Goal: Task Accomplishment & Management: Manage account settings

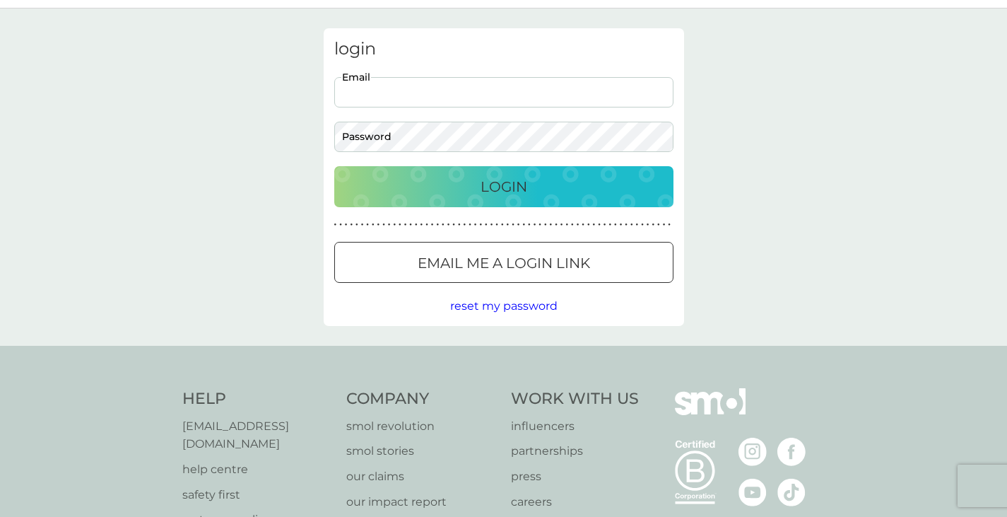
click at [382, 93] on input "Email" at bounding box center [503, 92] width 339 height 30
type input "mariana.zanchetta@gmail.com"
click at [334, 166] on button "Login" at bounding box center [503, 186] width 339 height 41
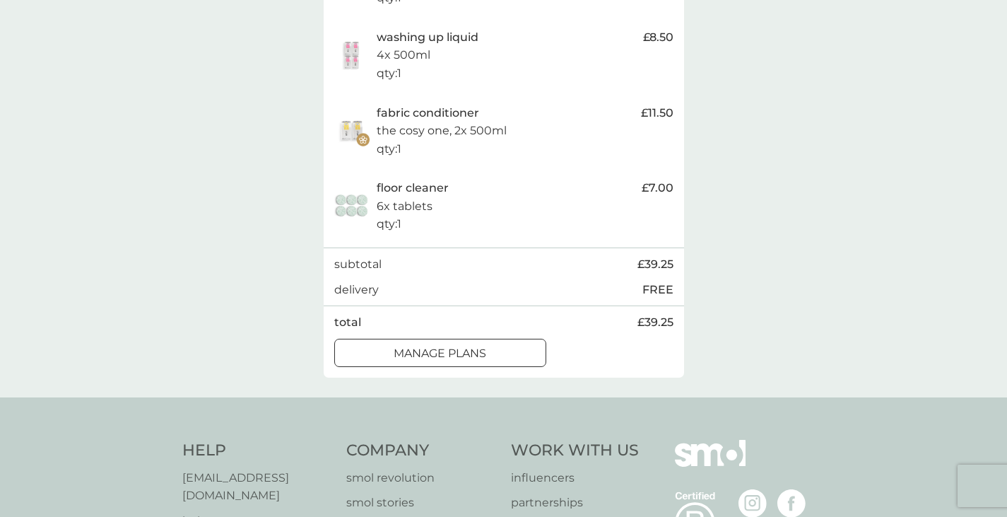
scroll to position [454, 0]
click at [426, 344] on p "manage plans" at bounding box center [440, 352] width 93 height 18
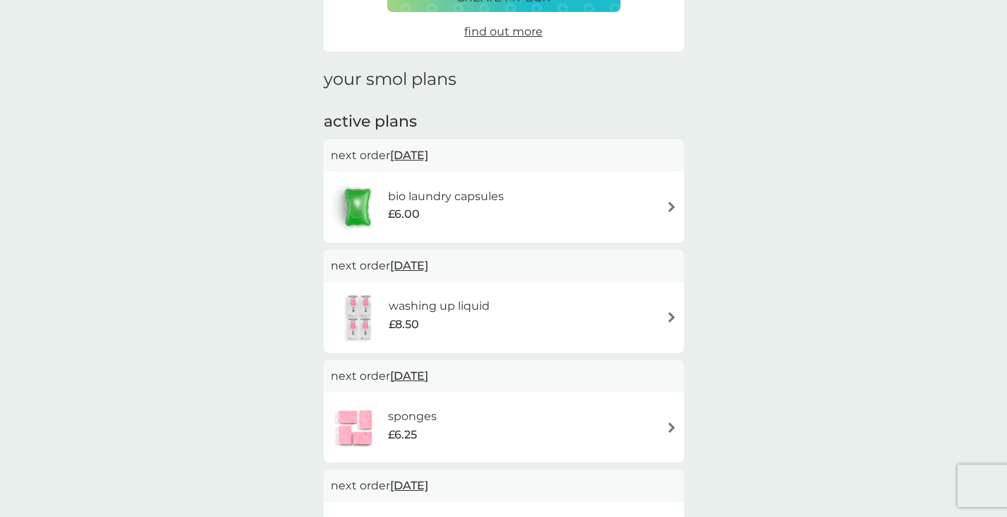
scroll to position [132, 0]
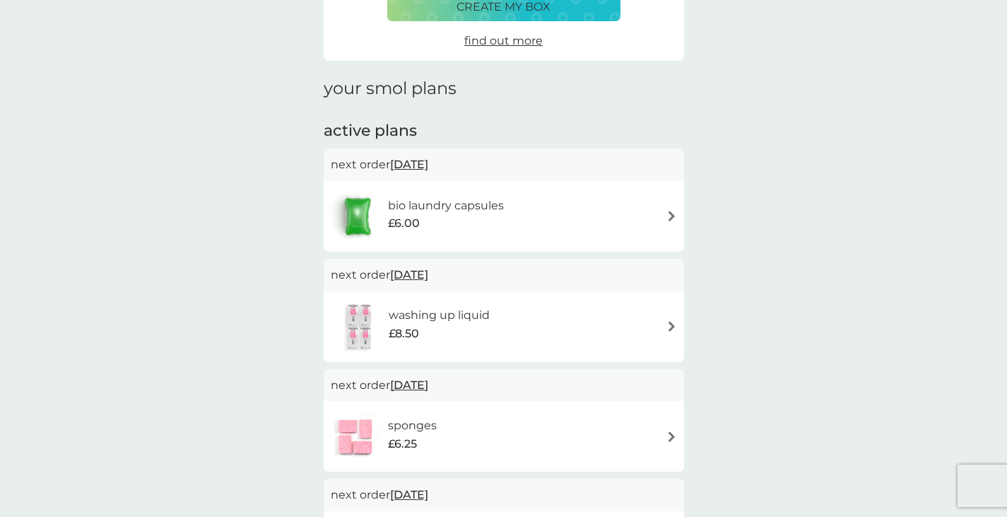
click at [428, 167] on span "[DATE]" at bounding box center [409, 165] width 38 height 28
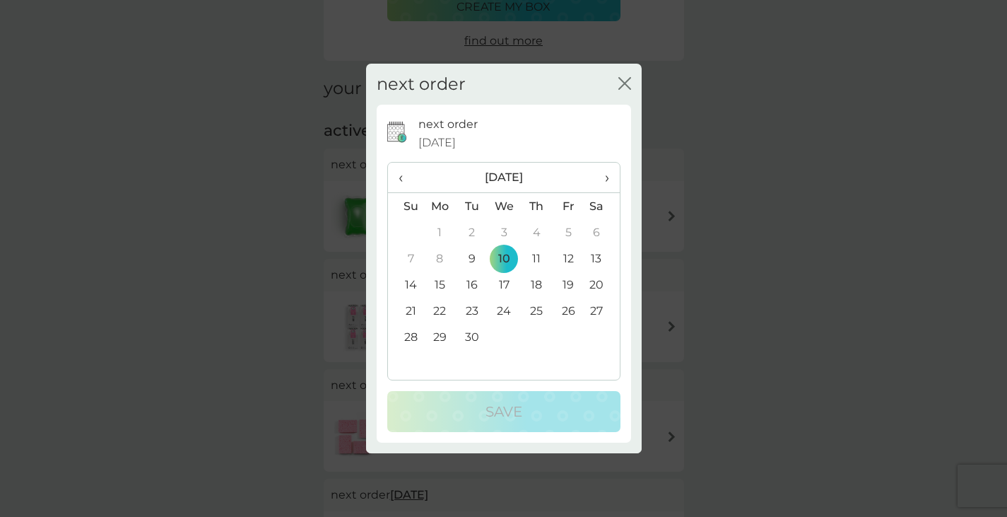
click at [509, 288] on td "17" at bounding box center [504, 284] width 33 height 26
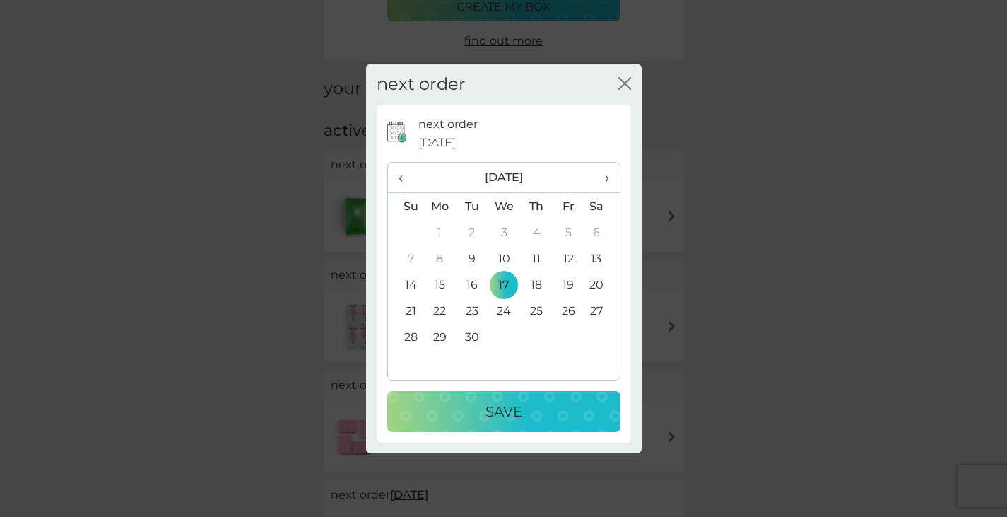
click at [492, 403] on p "Save" at bounding box center [503, 411] width 37 height 23
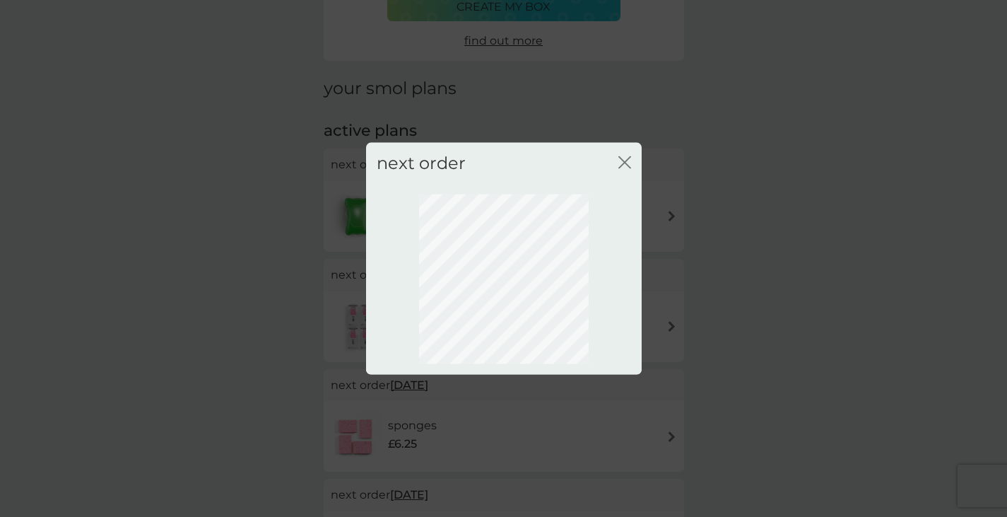
scroll to position [76, 0]
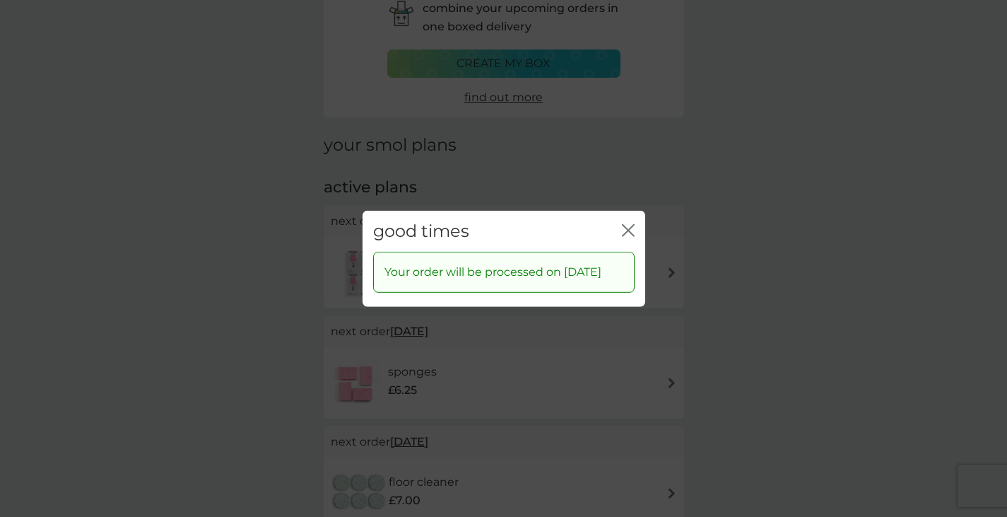
click at [627, 225] on icon "close" at bounding box center [628, 229] width 13 height 13
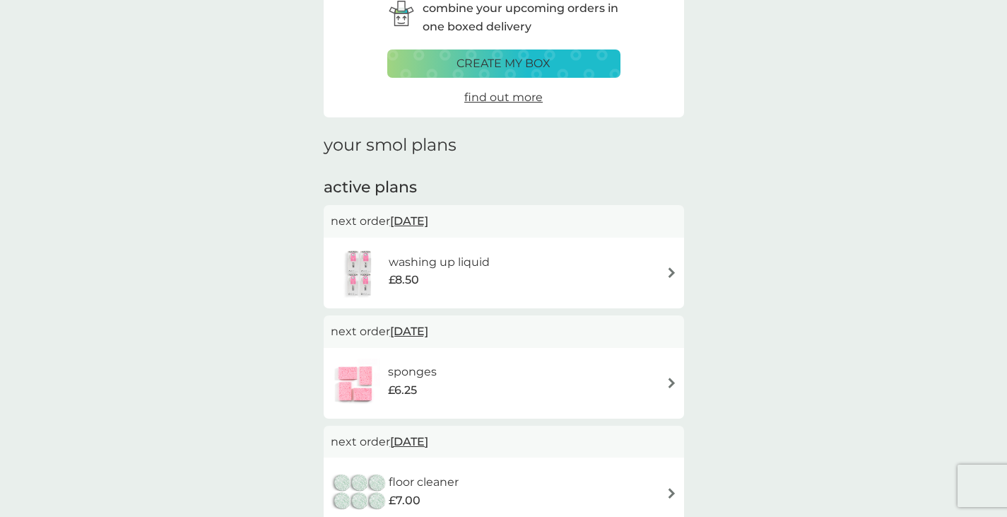
scroll to position [163, 0]
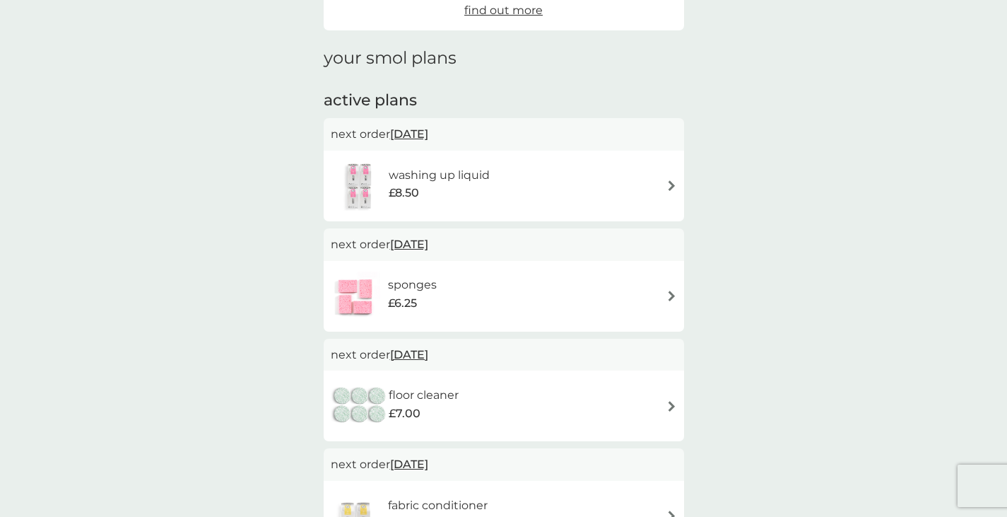
click at [428, 247] on span "[DATE]" at bounding box center [409, 244] width 38 height 28
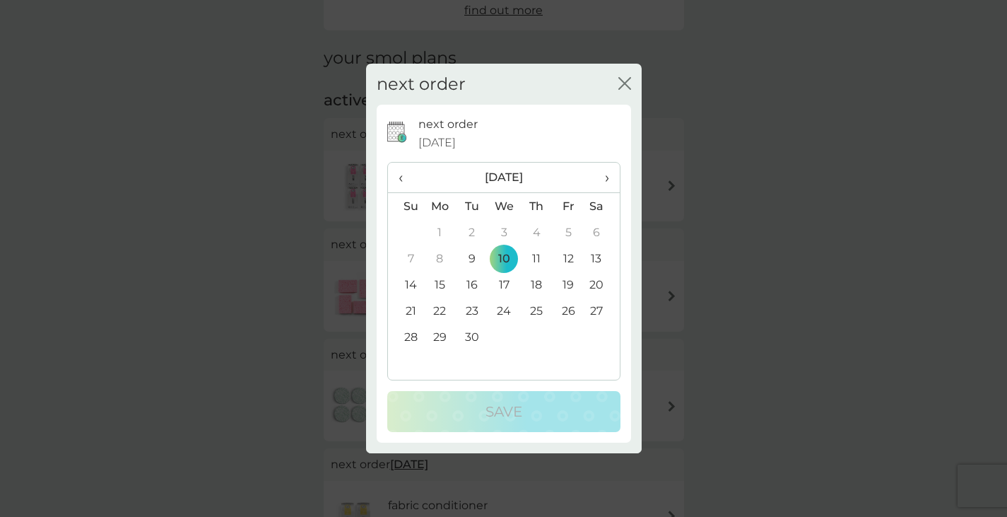
click at [624, 86] on icon "close" at bounding box center [624, 83] width 13 height 13
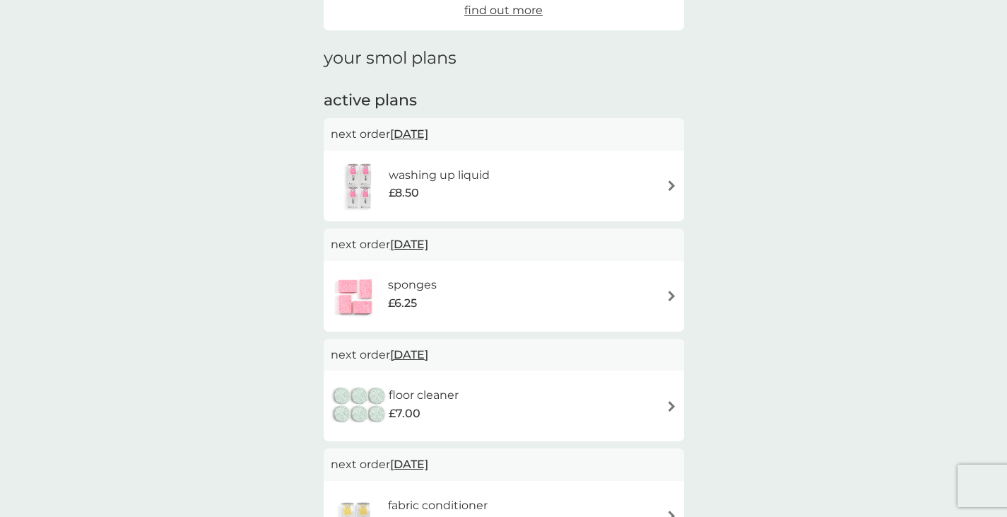
click at [671, 294] on img at bounding box center [671, 295] width 11 height 11
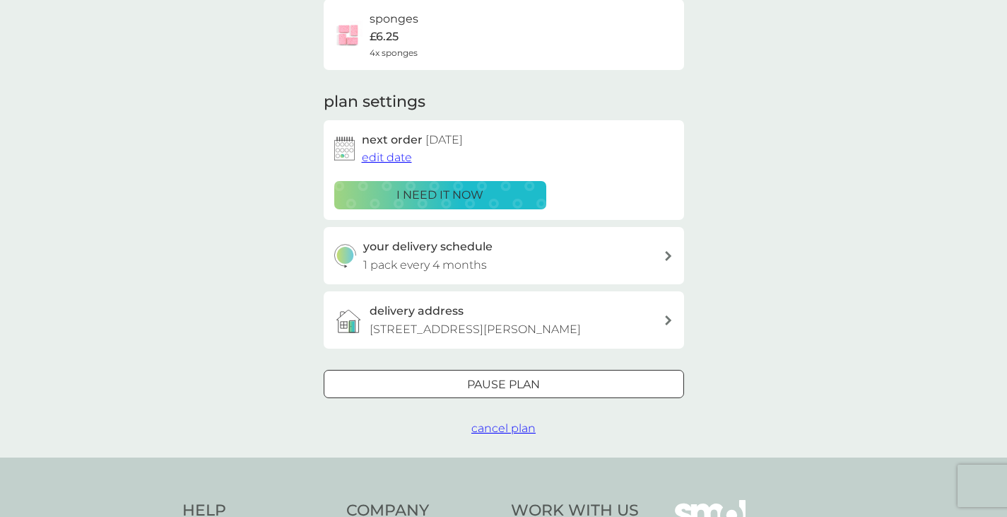
scroll to position [119, 0]
click at [506, 382] on div at bounding box center [503, 384] width 51 height 15
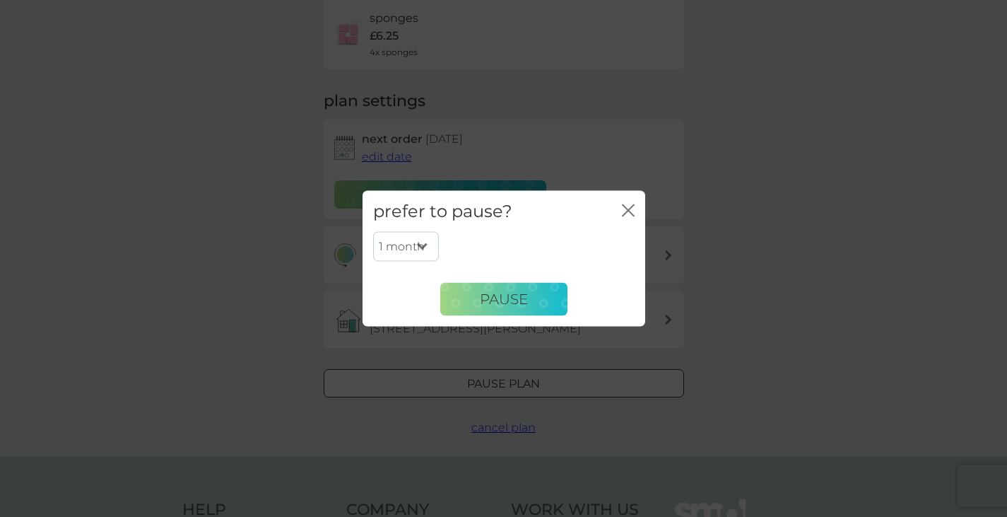
click at [426, 255] on select "1 month 2 months 3 months 4 months 5 months 6 months" at bounding box center [406, 247] width 66 height 30
click at [373, 232] on select "1 month 2 months 3 months 4 months 5 months 6 months" at bounding box center [406, 247] width 66 height 30
click at [421, 275] on div "1 month 2 months 3 months 4 months 5 months 6 months Pause" at bounding box center [503, 274] width 261 height 84
click at [420, 256] on select "1 month 2 months 3 months 4 months 5 months 6 months" at bounding box center [406, 247] width 66 height 30
select select "6"
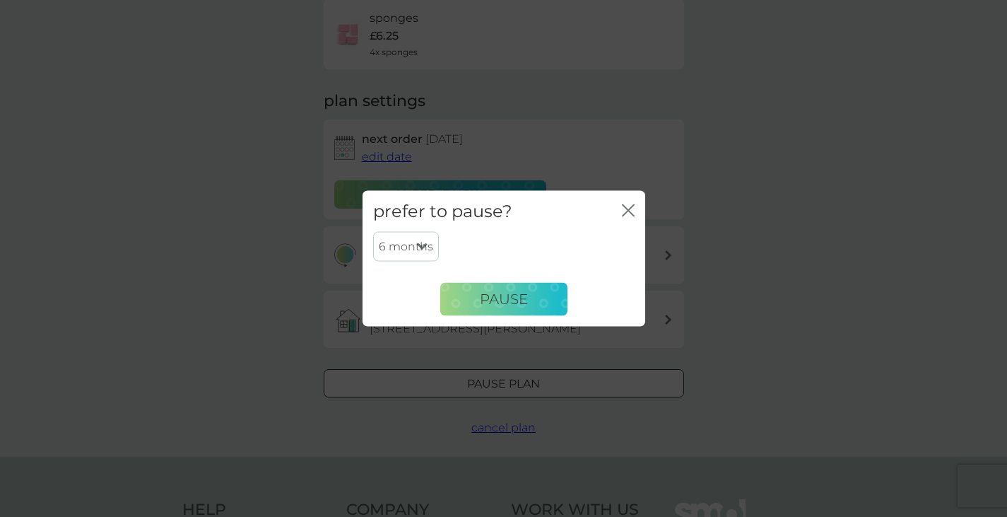
click at [373, 232] on select "1 month 2 months 3 months 4 months 5 months 6 months" at bounding box center [406, 247] width 66 height 30
click at [477, 315] on button "Pause" at bounding box center [503, 299] width 127 height 34
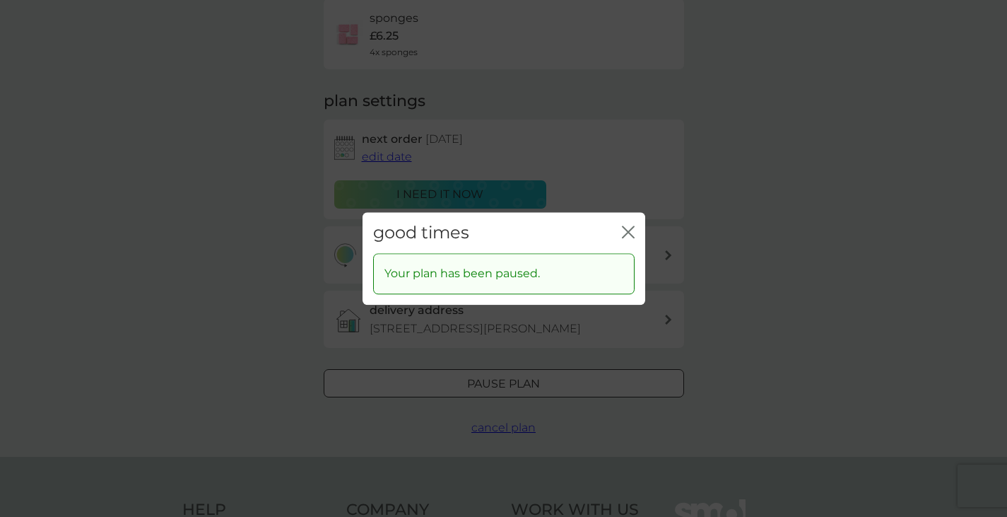
click at [626, 231] on icon "close" at bounding box center [626, 231] width 6 height 11
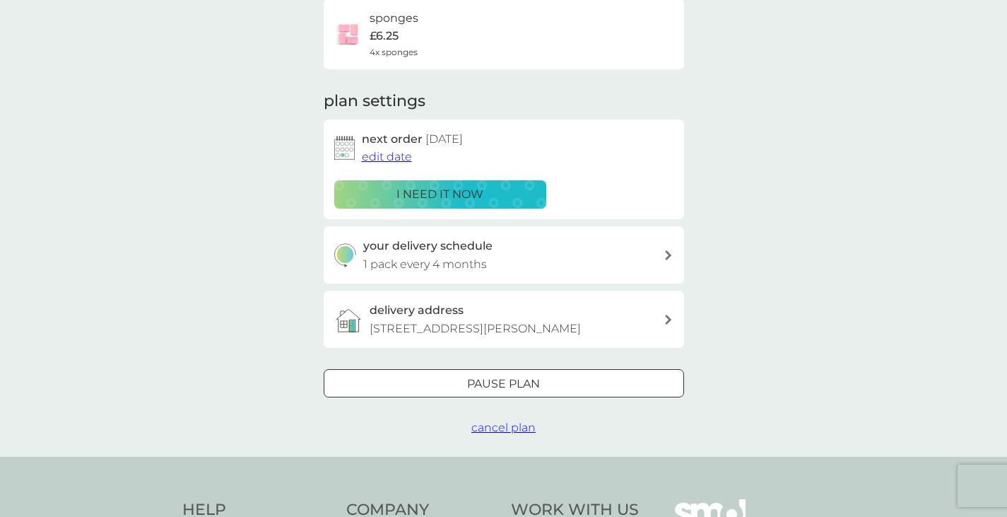
scroll to position [0, 0]
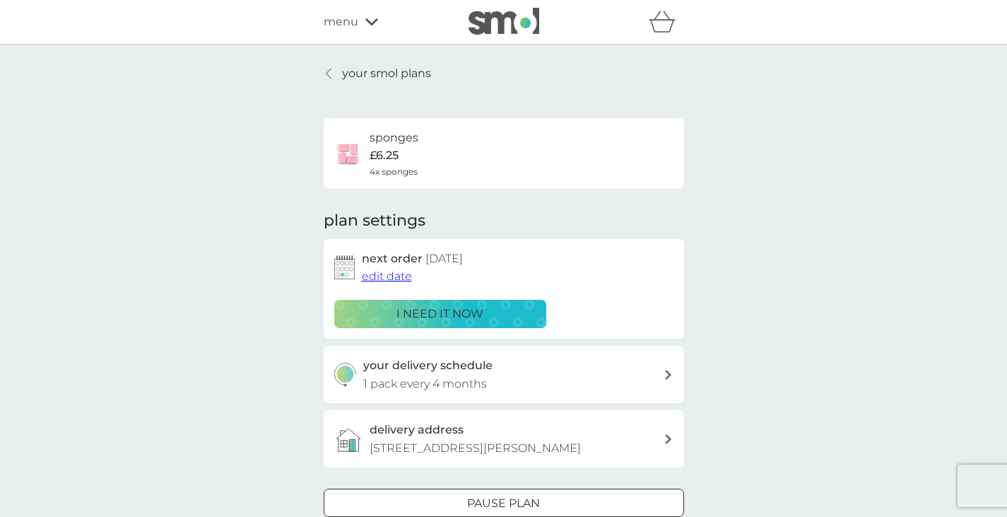
click at [409, 74] on p "your smol plans" at bounding box center [386, 73] width 89 height 18
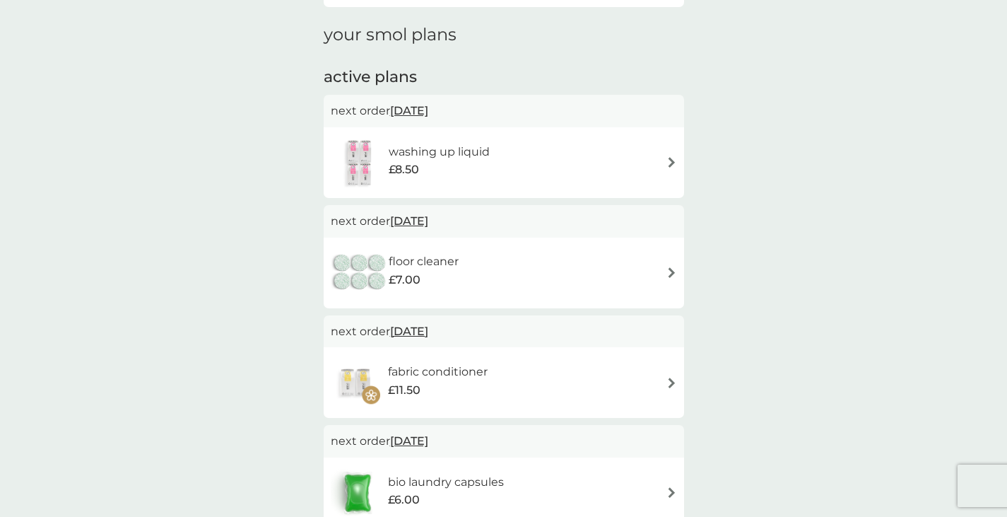
scroll to position [188, 0]
click at [672, 281] on div "floor cleaner £7.00" at bounding box center [504, 270] width 346 height 49
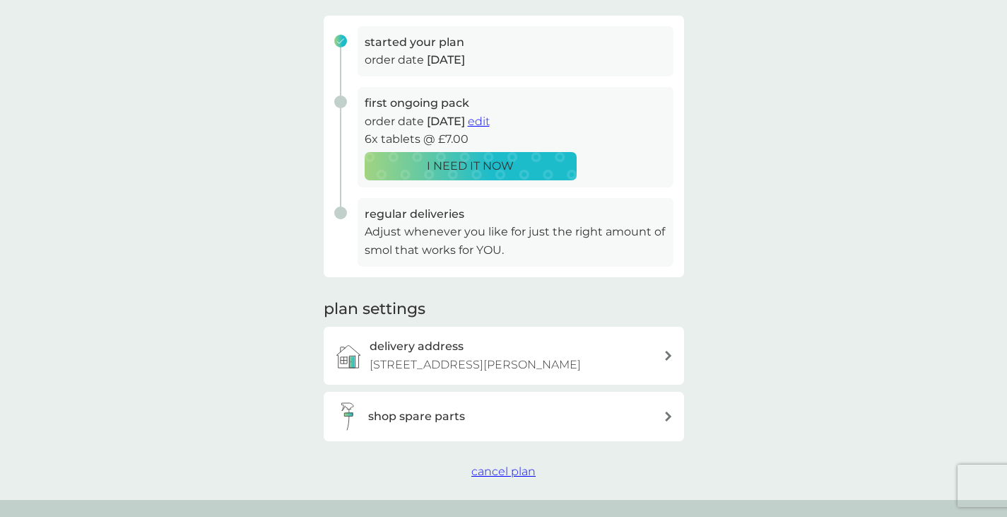
scroll to position [206, 0]
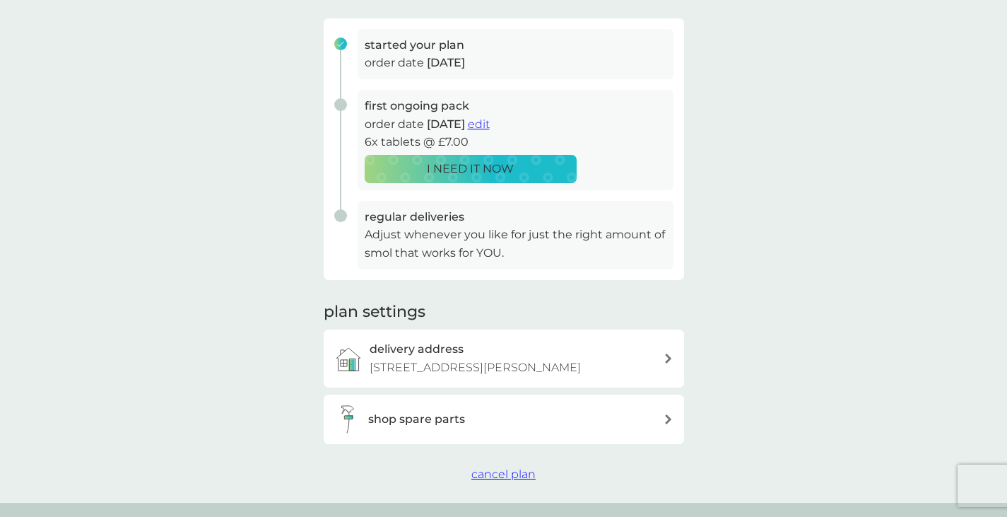
click at [493, 469] on span "cancel plan" at bounding box center [503, 473] width 64 height 13
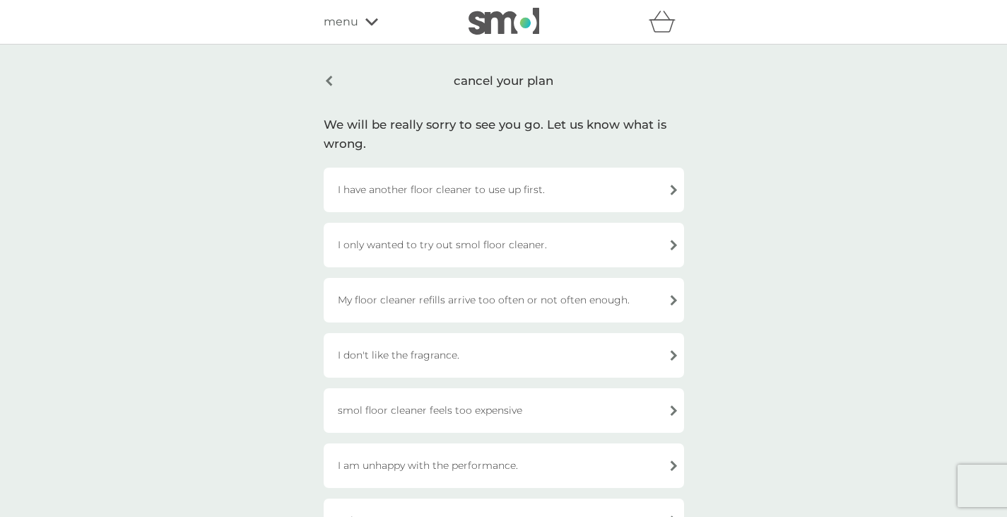
click at [490, 179] on div "I have another floor cleaner to use up first." at bounding box center [504, 189] width 360 height 45
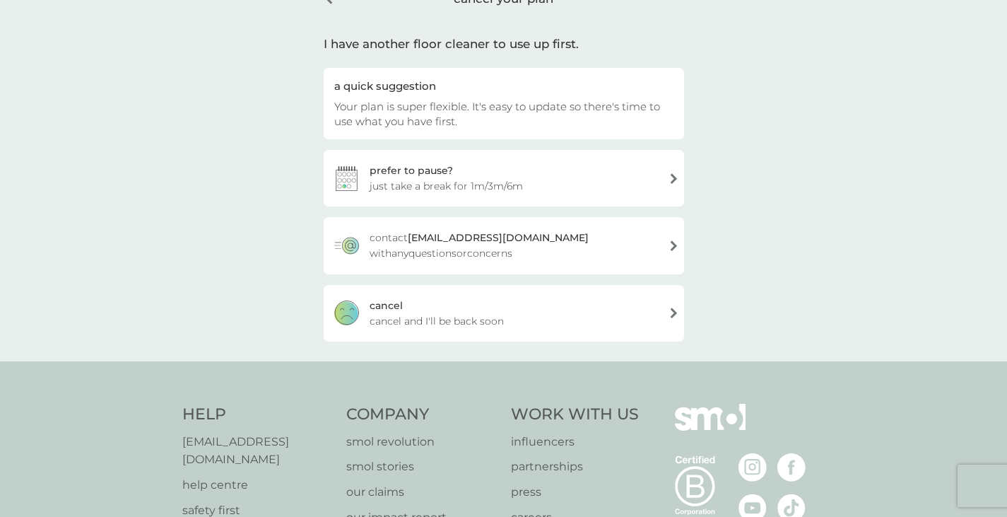
scroll to position [84, 0]
click at [516, 186] on span "just take a break for 1m/3m/6m" at bounding box center [446, 185] width 153 height 16
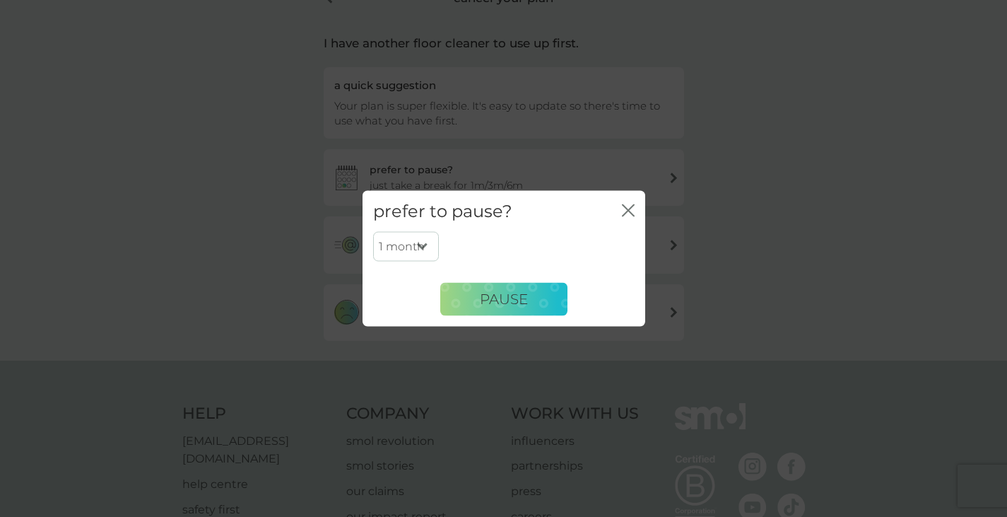
click at [428, 237] on select "1 month 3 months 6 months" at bounding box center [406, 247] width 66 height 30
select select "6"
click at [373, 232] on select "1 month 3 months 6 months" at bounding box center [406, 247] width 66 height 30
click at [475, 295] on button "PAUSE" at bounding box center [503, 299] width 127 height 34
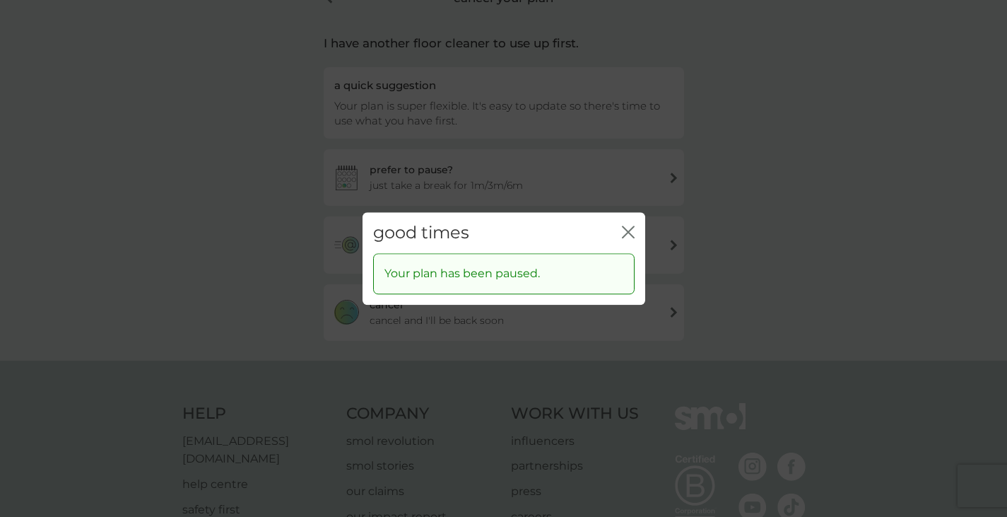
click at [623, 230] on icon "close" at bounding box center [628, 231] width 13 height 13
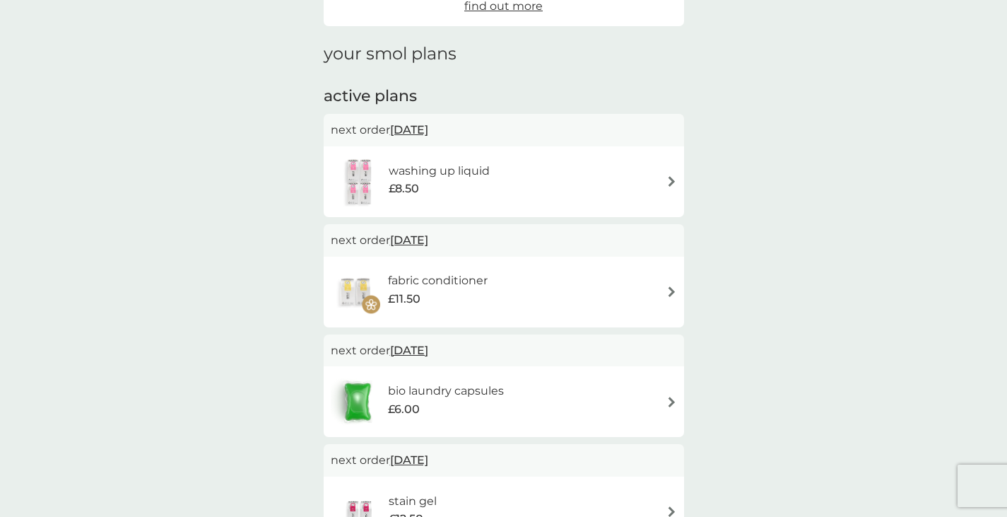
scroll to position [169, 0]
click at [671, 188] on div "washing up liquid £8.50" at bounding box center [504, 179] width 346 height 49
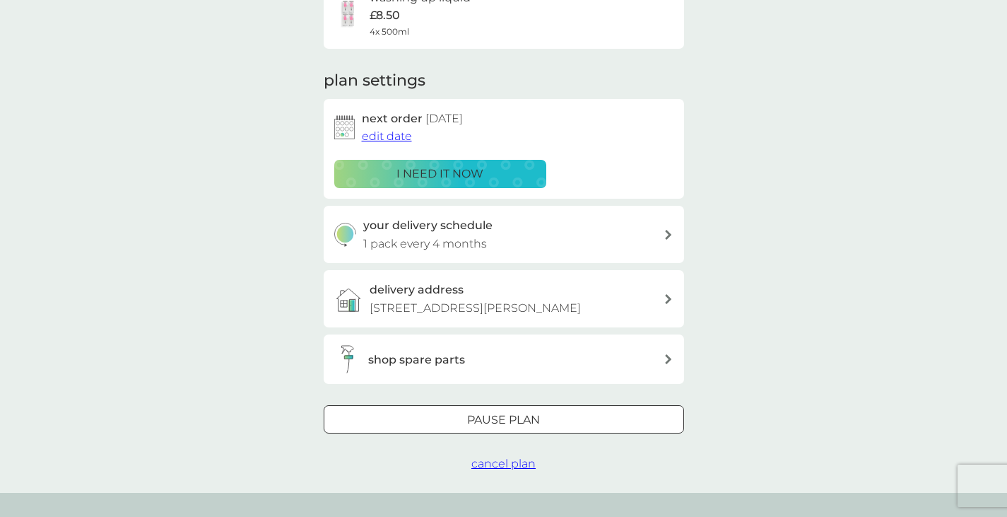
scroll to position [145, 0]
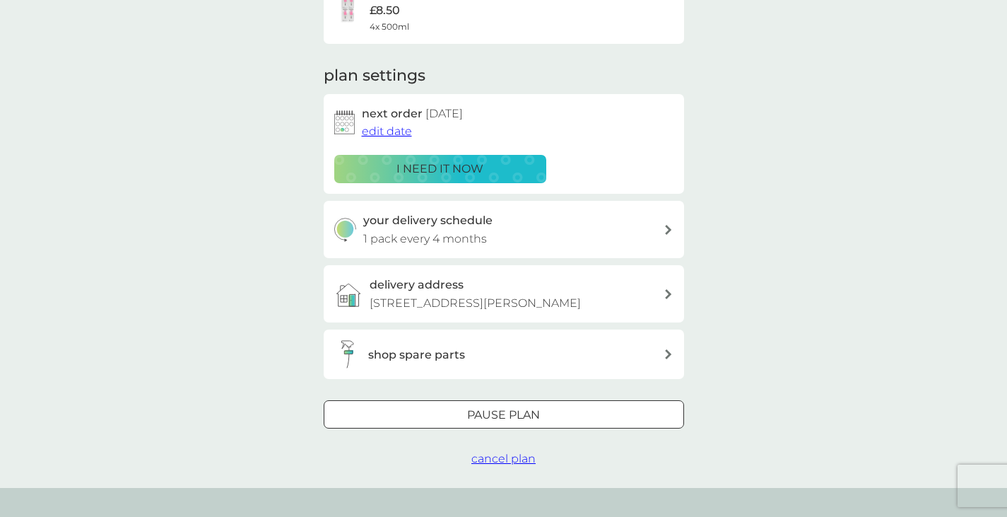
click at [514, 411] on div at bounding box center [503, 415] width 51 height 15
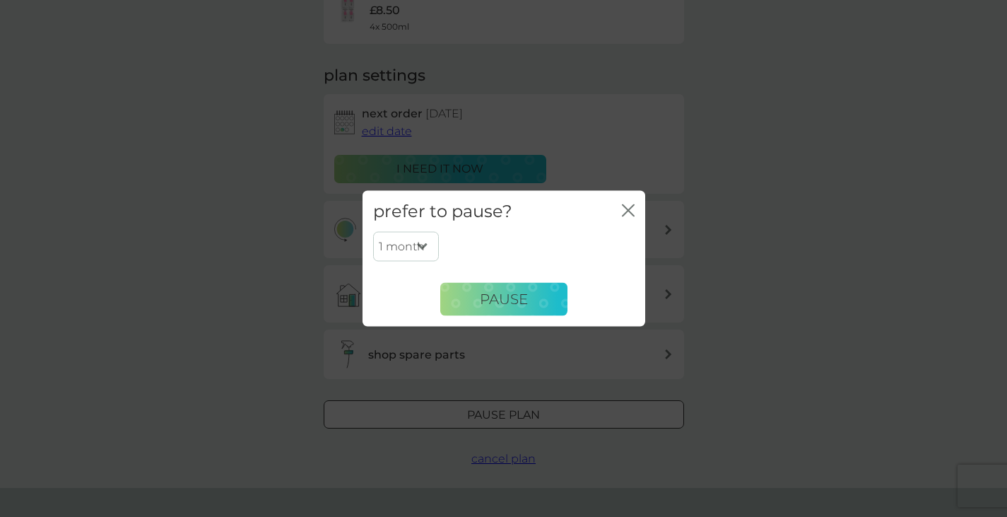
click at [422, 243] on select "1 month 2 months 3 months 4 months 5 months 6 months" at bounding box center [406, 247] width 66 height 30
select select "3"
click at [373, 232] on select "1 month 2 months 3 months 4 months 5 months 6 months" at bounding box center [406, 247] width 66 height 30
click at [465, 302] on button "Pause" at bounding box center [503, 299] width 127 height 34
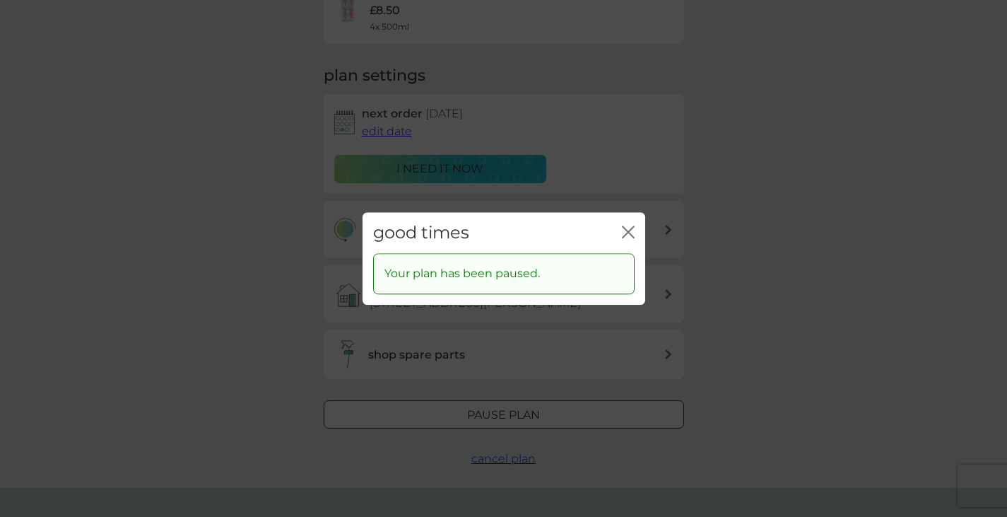
click at [630, 231] on icon "close" at bounding box center [628, 231] width 13 height 13
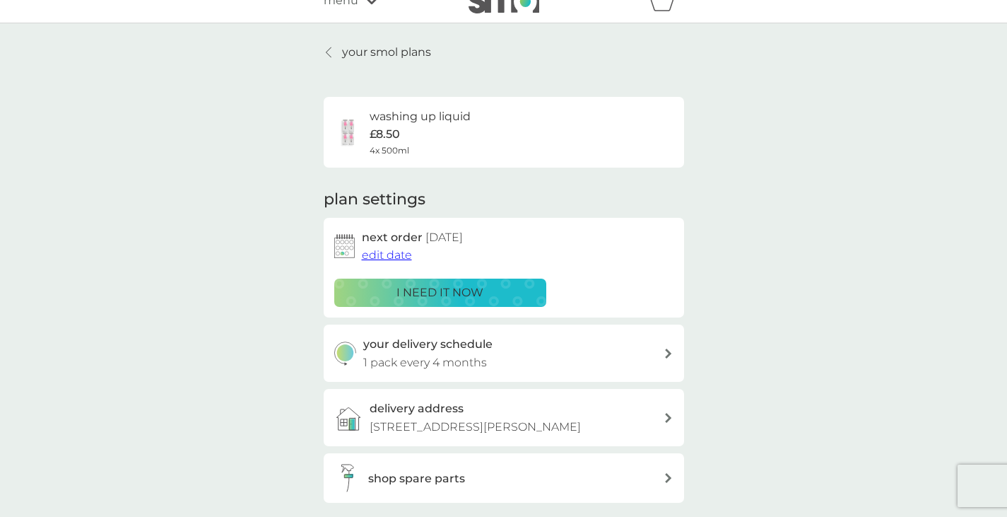
scroll to position [0, 0]
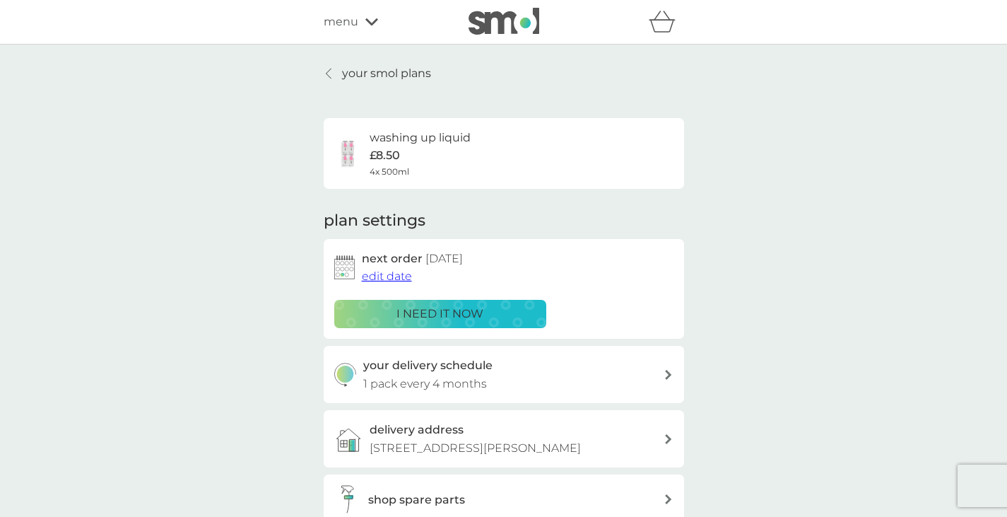
click at [377, 80] on p "your smol plans" at bounding box center [386, 73] width 89 height 18
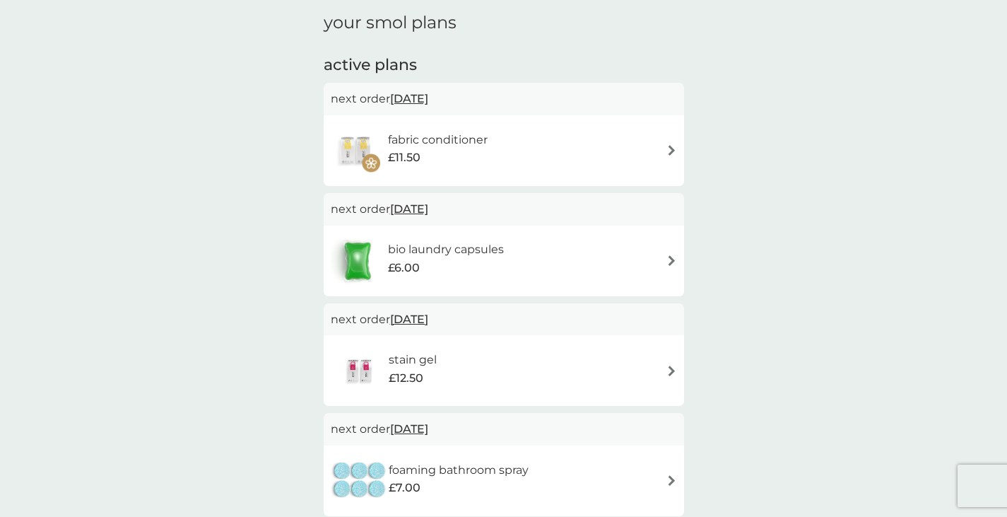
scroll to position [206, 0]
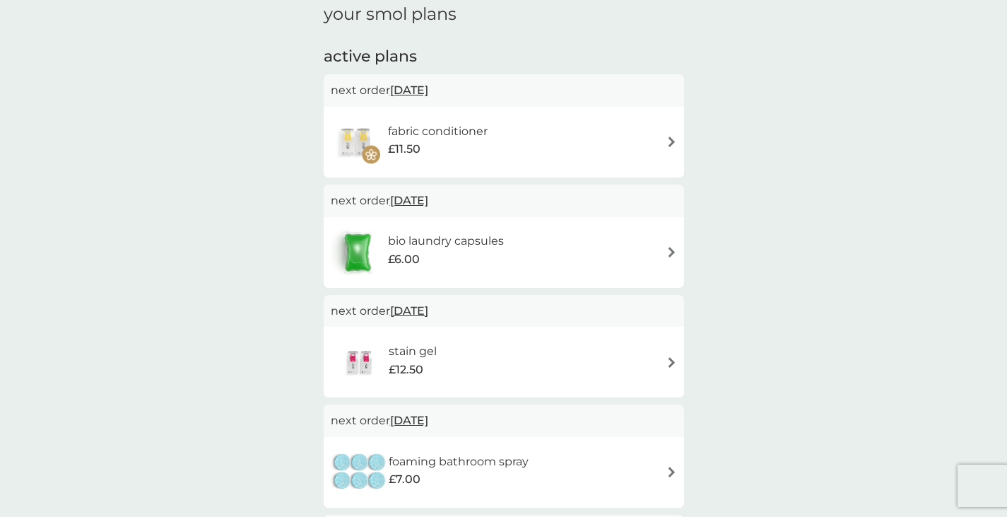
click at [671, 141] on img at bounding box center [671, 141] width 11 height 11
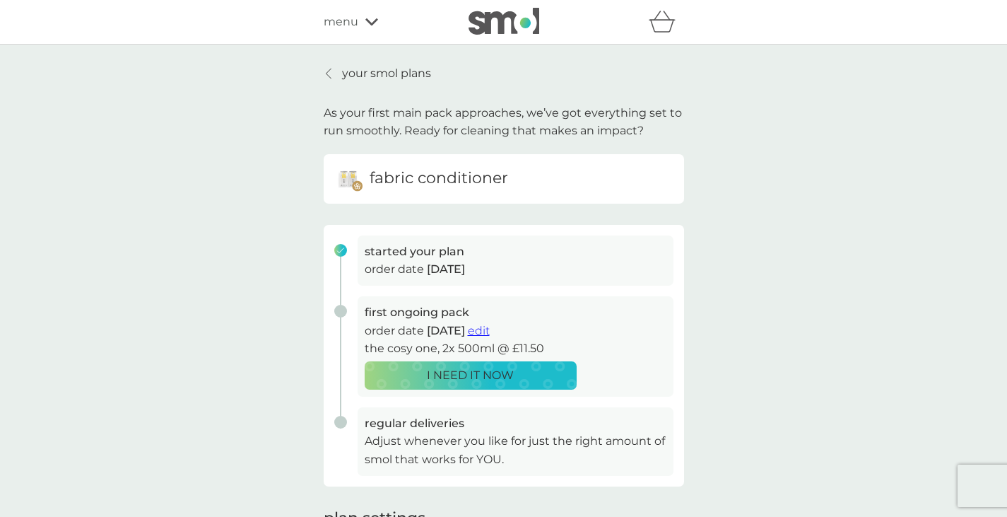
scroll to position [4, 0]
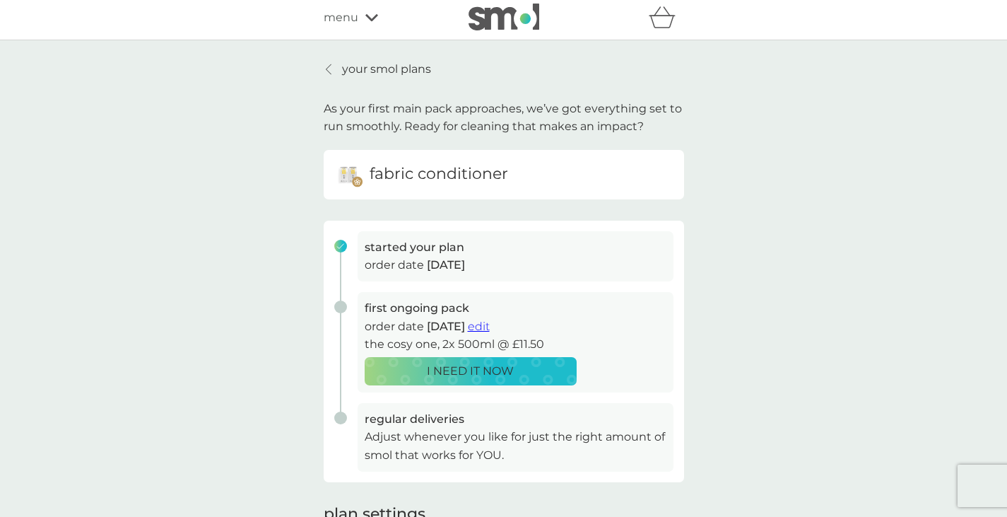
click at [379, 73] on p "your smol plans" at bounding box center [386, 69] width 89 height 18
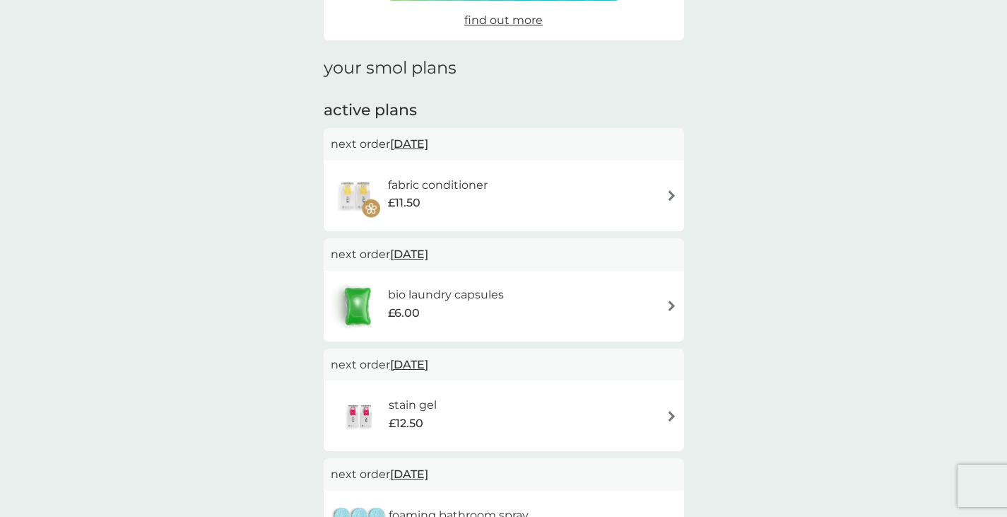
scroll to position [155, 0]
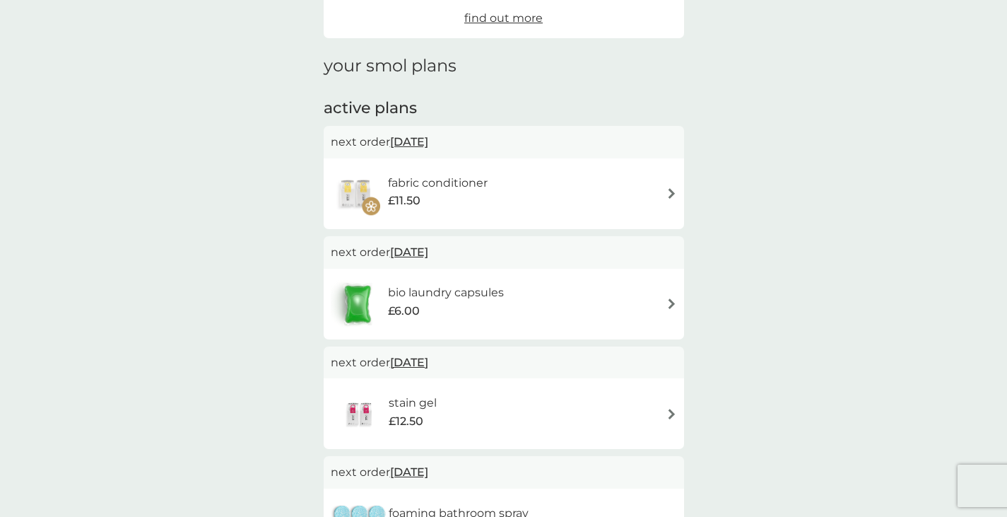
click at [664, 191] on div "fabric conditioner £11.50" at bounding box center [504, 193] width 346 height 49
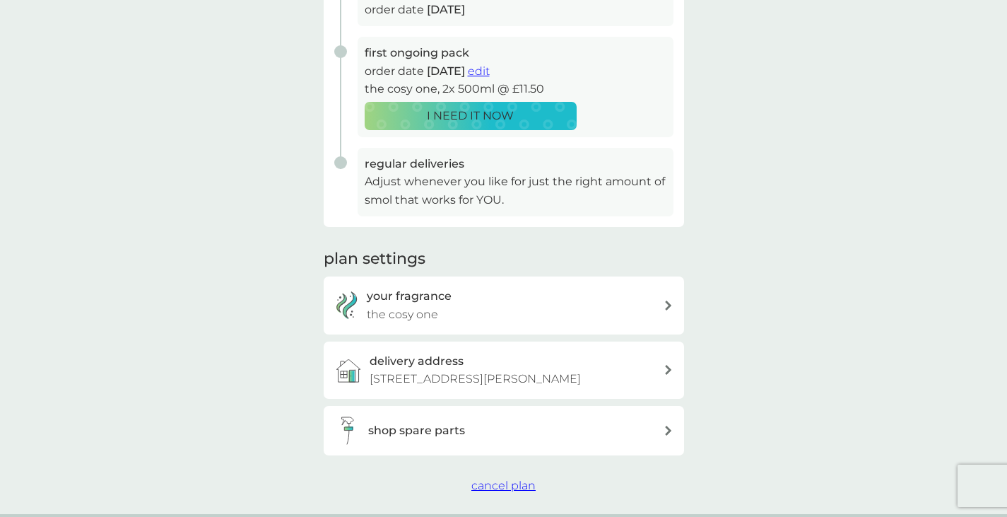
scroll to position [260, 0]
click at [500, 490] on span "cancel plan" at bounding box center [503, 484] width 64 height 13
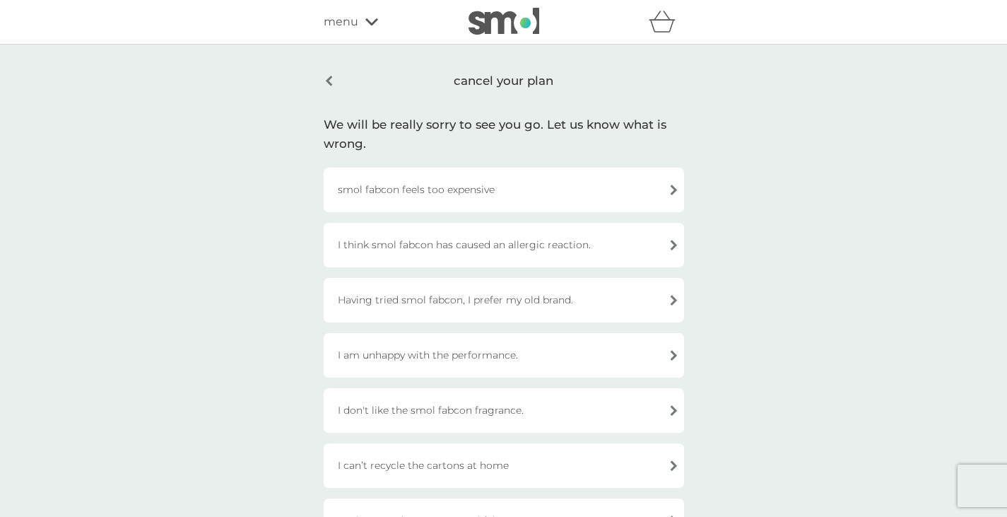
click at [486, 199] on div "smol fabcon feels too expensive" at bounding box center [504, 189] width 360 height 45
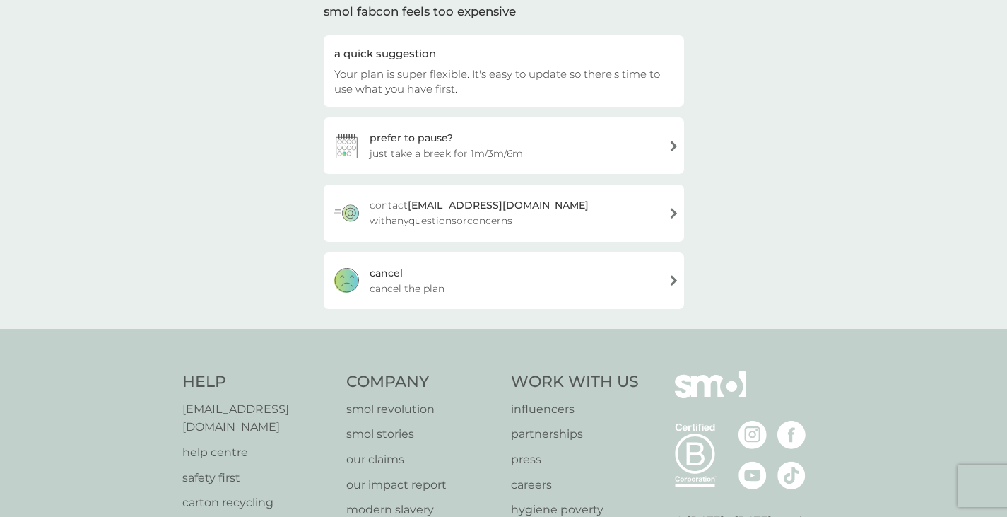
scroll to position [124, 0]
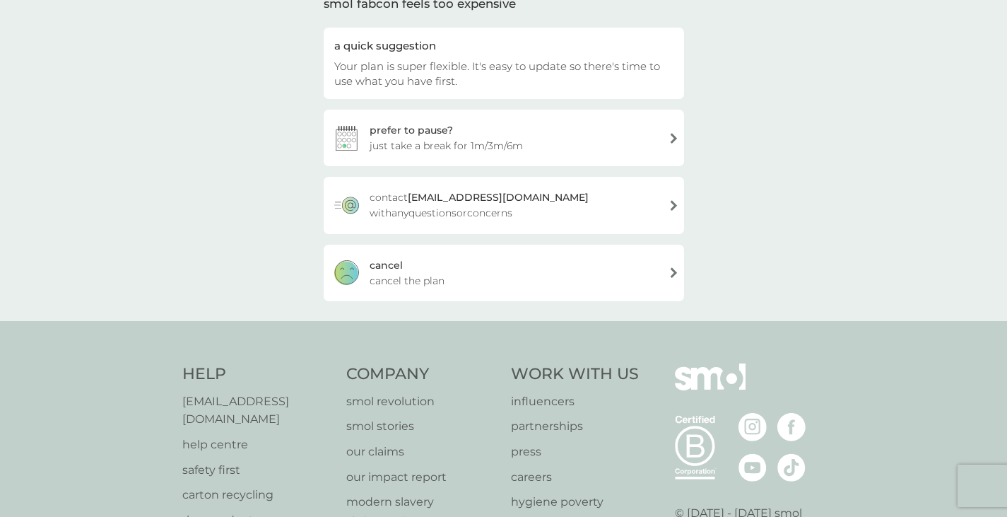
click at [513, 149] on span "just take a break for 1m/3m/6m" at bounding box center [446, 146] width 153 height 16
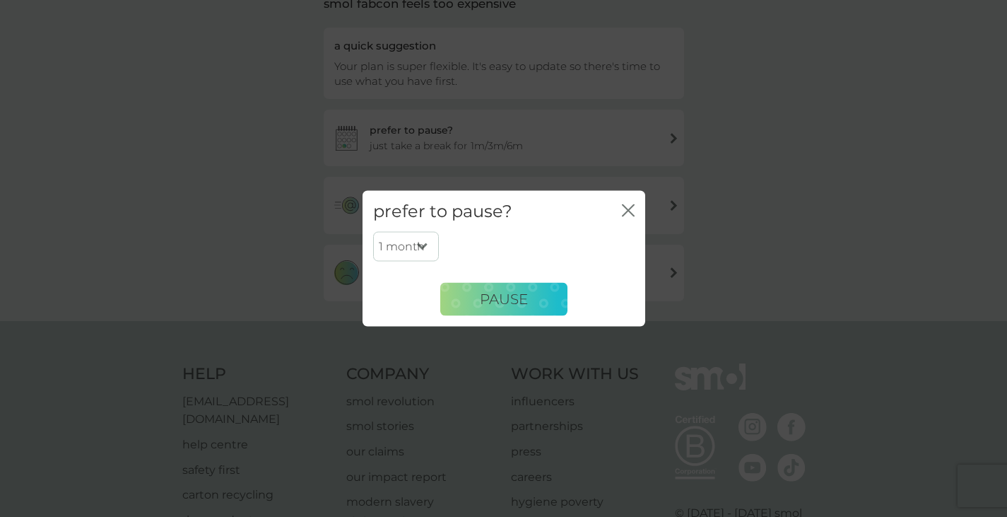
click at [415, 247] on select "1 month 3 months 6 months" at bounding box center [406, 247] width 66 height 30
select select "6"
click at [373, 232] on select "1 month 3 months 6 months" at bounding box center [406, 247] width 66 height 30
click at [465, 313] on button "PAUSE" at bounding box center [503, 299] width 127 height 34
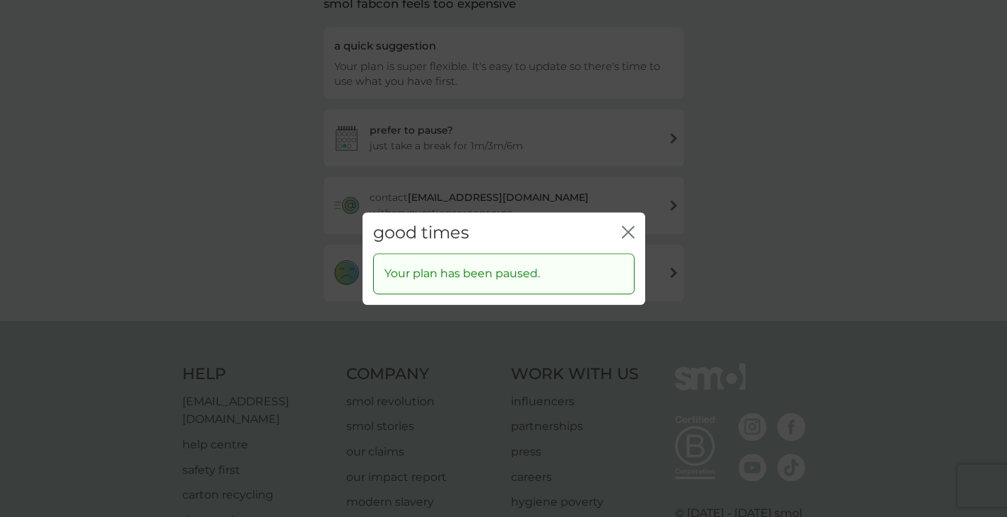
click at [626, 225] on icon "close" at bounding box center [628, 231] width 13 height 13
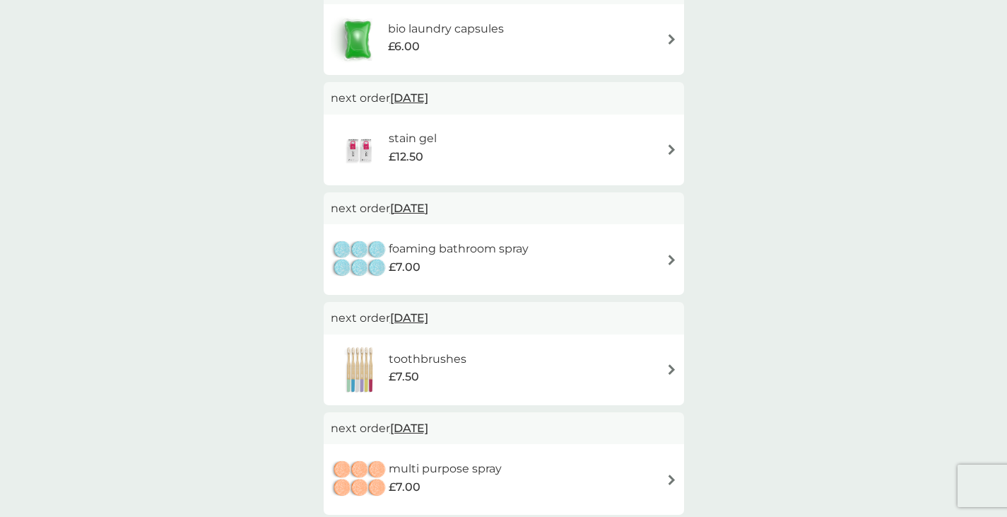
scroll to position [312, 0]
